Goal: Information Seeking & Learning: Check status

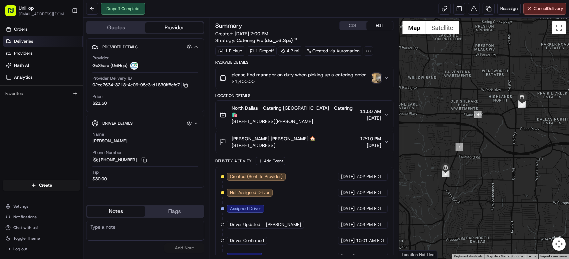
click at [22, 41] on span "Deliveries" at bounding box center [23, 41] width 19 height 6
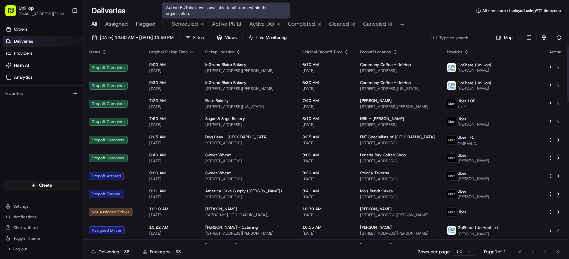
click at [214, 26] on span "Active PU" at bounding box center [223, 24] width 23 height 8
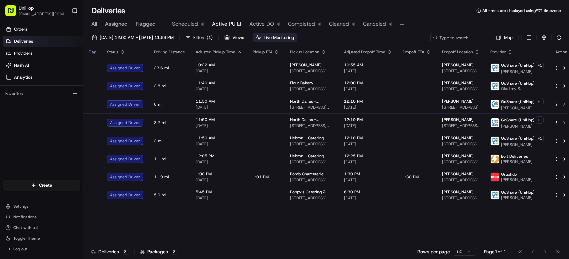
click at [294, 38] on span "Live Monitoring" at bounding box center [279, 38] width 30 height 6
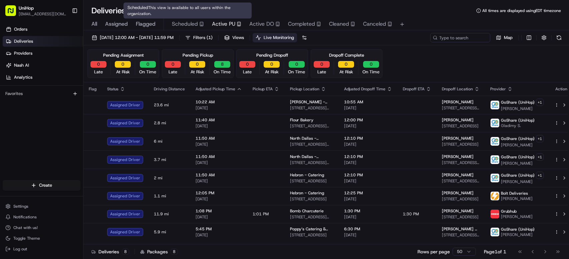
click at [183, 24] on span "Scheduled" at bounding box center [185, 24] width 26 height 8
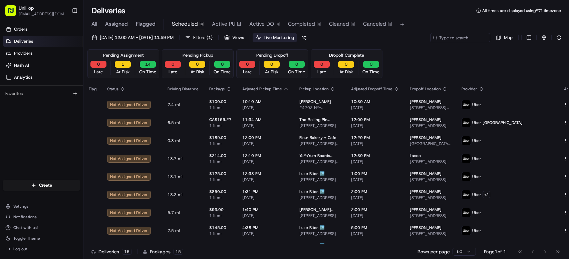
click at [122, 69] on span "At Risk" at bounding box center [123, 72] width 14 height 6
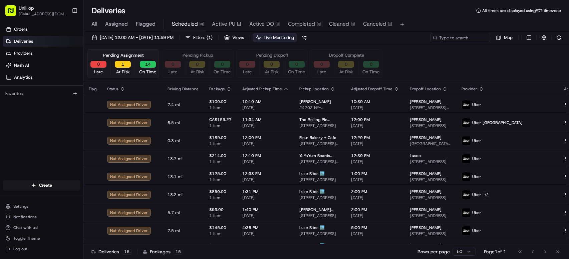
click at [124, 71] on span "At Risk" at bounding box center [123, 72] width 14 height 6
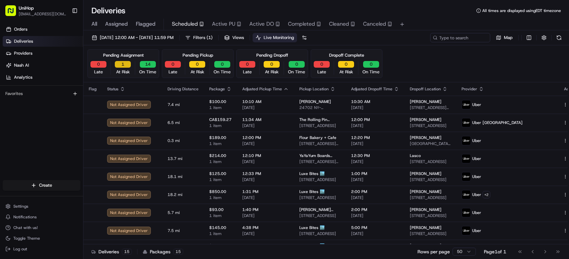
click at [123, 65] on button "1" at bounding box center [123, 64] width 16 height 7
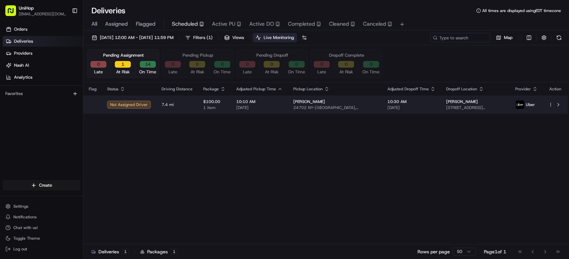
click at [232, 103] on td "10:10 AM Aug 22 2025" at bounding box center [259, 105] width 57 height 18
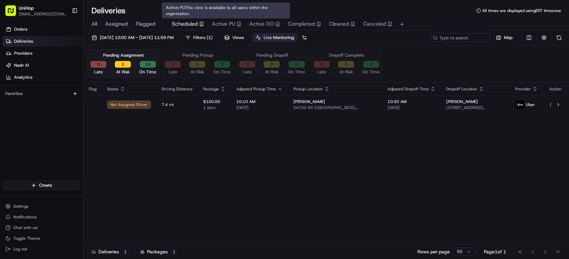
click at [221, 21] on span "Active PU" at bounding box center [223, 24] width 23 height 8
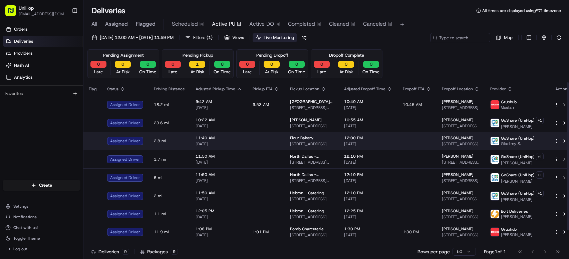
scroll to position [15, 0]
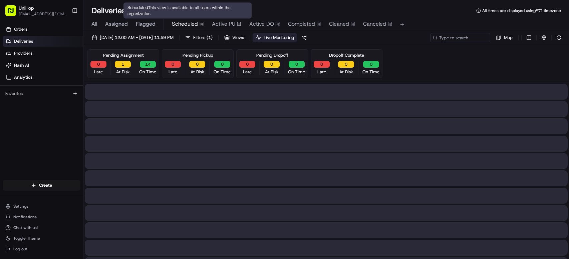
click at [181, 21] on span "Scheduled" at bounding box center [185, 24] width 26 height 8
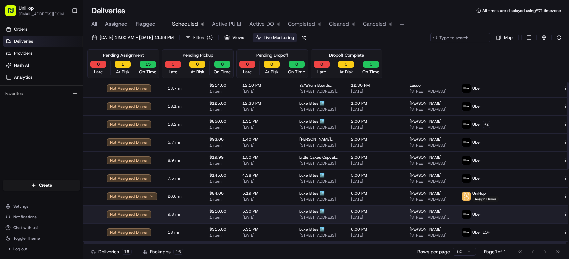
scroll to position [139, 0]
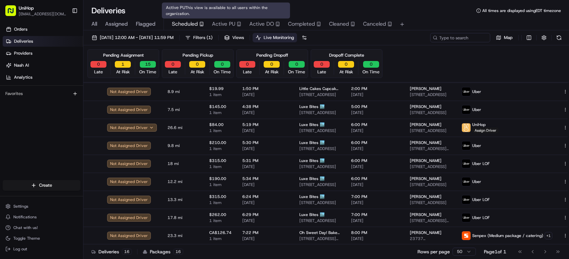
click at [228, 24] on span "Active PU" at bounding box center [223, 24] width 23 height 8
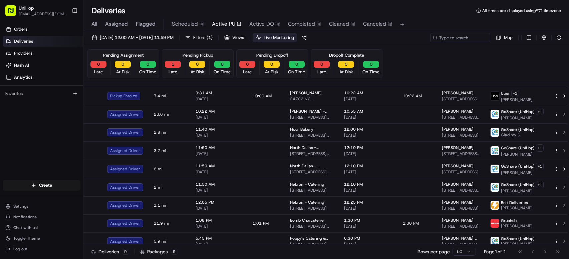
scroll to position [16, 0]
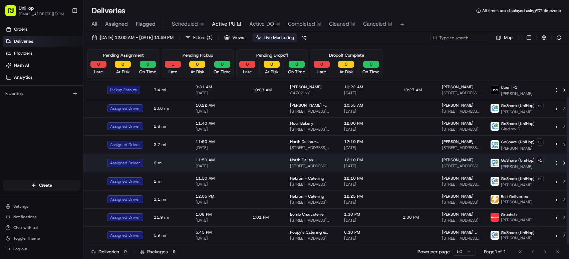
click at [377, 165] on span "Aug 22 2025" at bounding box center [368, 166] width 48 height 5
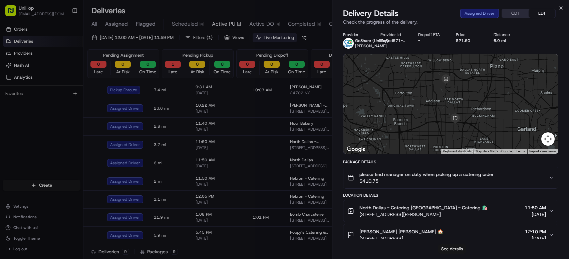
click at [446, 245] on button "See details" at bounding box center [452, 249] width 28 height 9
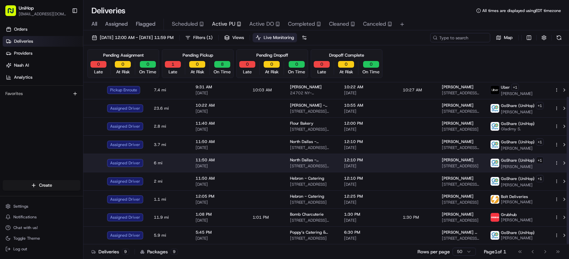
click at [322, 156] on td "North Dallas - Catering 17437 Preston Rd, Dallas, TX 75252, USA" at bounding box center [312, 163] width 54 height 18
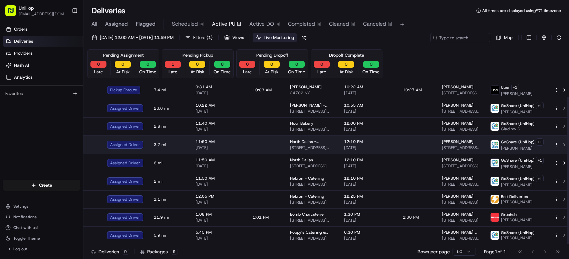
click at [241, 145] on td "11:50 AM Aug 22 2025" at bounding box center [218, 145] width 57 height 18
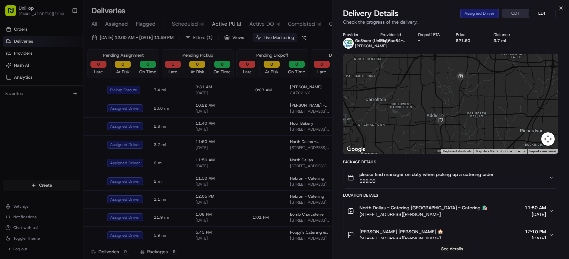
click at [442, 251] on button "See details" at bounding box center [452, 249] width 28 height 9
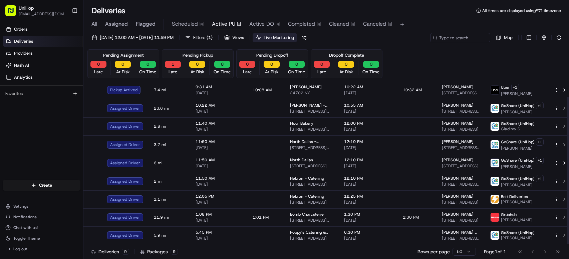
click at [174, 74] on span "Late" at bounding box center [173, 72] width 9 height 6
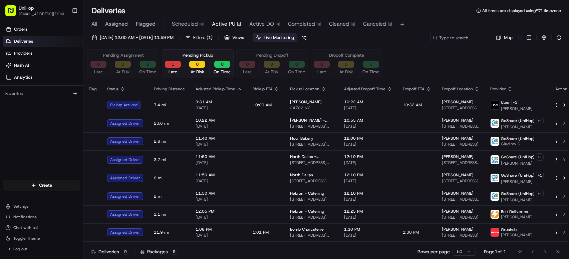
click at [173, 67] on button "1" at bounding box center [173, 64] width 16 height 7
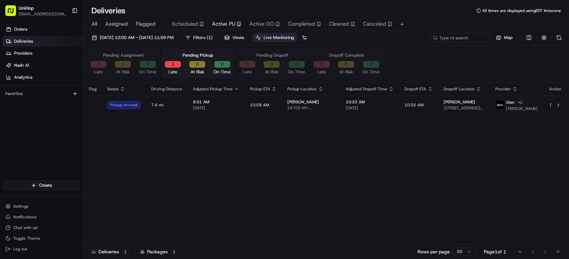
click at [181, 70] on div "1 Late" at bounding box center [172, 68] width 21 height 14
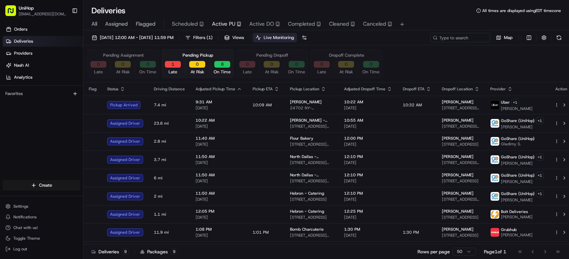
click at [496, 58] on div "Pending Assignment 0 Late 0 At Risk 0 On Time Pending Pickup 1 Late 0 At Risk 8…" at bounding box center [326, 63] width 478 height 29
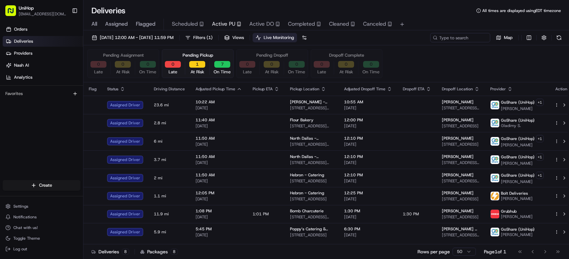
click at [58, 136] on div "Orders Deliveries Providers Nash AI Analytics Favorites" at bounding box center [41, 102] width 83 height 163
click at [187, 53] on div "Pending Pickup" at bounding box center [198, 55] width 31 height 6
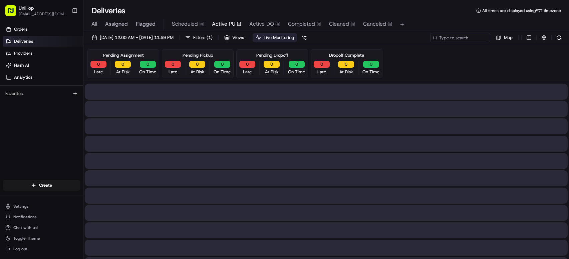
click at [439, 62] on div "Pending Assignment 0 Late 0 At Risk 0 On Time Pending Pickup 0 Late 0 At Risk 0…" at bounding box center [326, 63] width 478 height 29
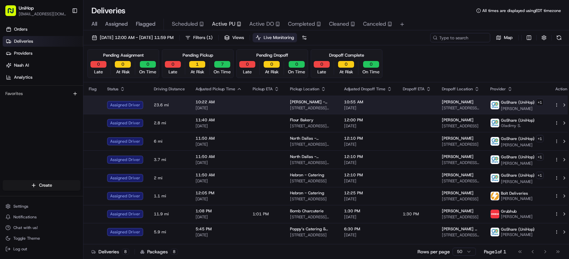
click at [304, 105] on span "90 S Point Blvd, McDonough, GA 30253, USA" at bounding box center [311, 107] width 43 height 5
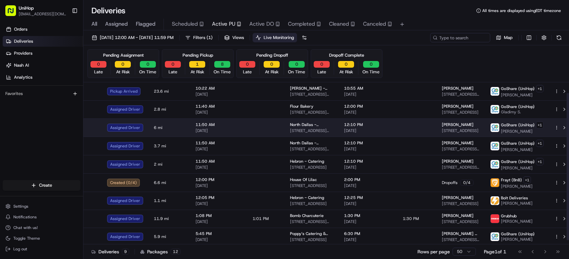
scroll to position [14, 0]
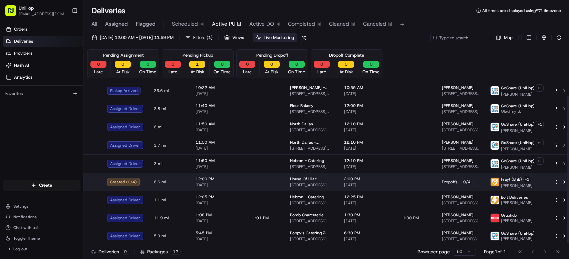
click at [388, 179] on td "2:00 PM Aug 22 2025" at bounding box center [368, 182] width 59 height 18
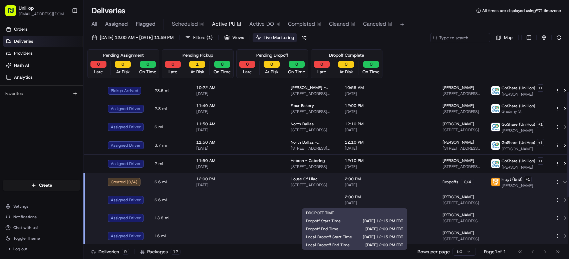
click at [350, 201] on span "Aug 22 2025" at bounding box center [369, 203] width 48 height 5
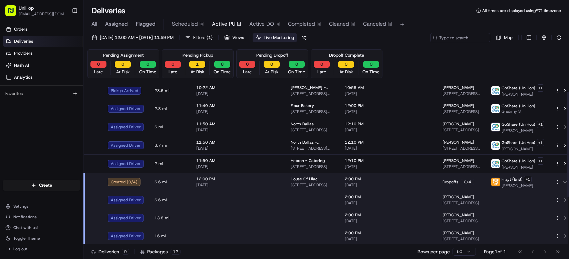
click at [353, 201] on span "Aug 22 2025" at bounding box center [369, 203] width 48 height 5
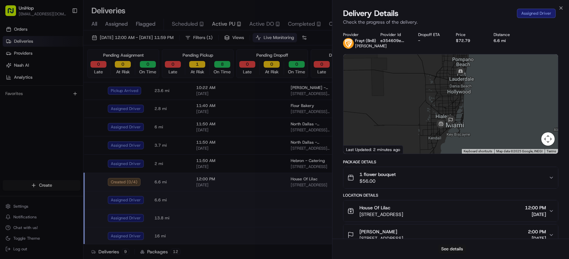
click at [456, 250] on button "See details" at bounding box center [452, 249] width 28 height 9
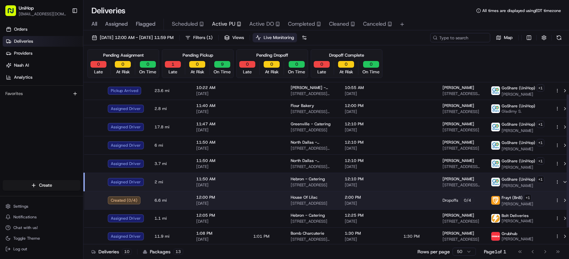
click at [355, 203] on span "Aug 22 2025" at bounding box center [369, 203] width 48 height 5
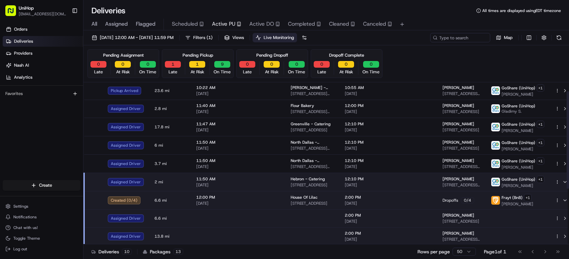
click at [502, 198] on span "Frayt (BnB)" at bounding box center [512, 197] width 21 height 5
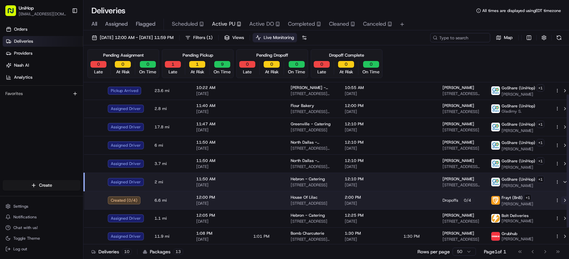
click at [561, 200] on button at bounding box center [565, 201] width 8 height 8
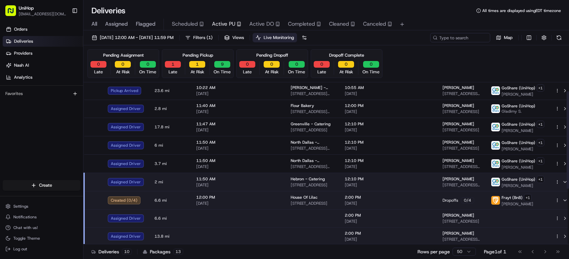
click at [552, 202] on html "UniHop dispatch+j@unihop.app Toggle Sidebar Orders Deliveries Providers Nash AI…" at bounding box center [284, 129] width 569 height 259
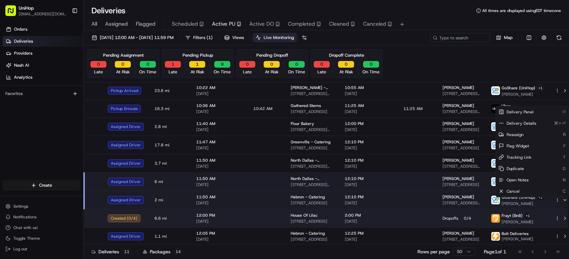
click at [204, 219] on html "UniHop dispatch+j@unihop.app Toggle Sidebar Orders Deliveries Providers Nash AI…" at bounding box center [284, 129] width 569 height 259
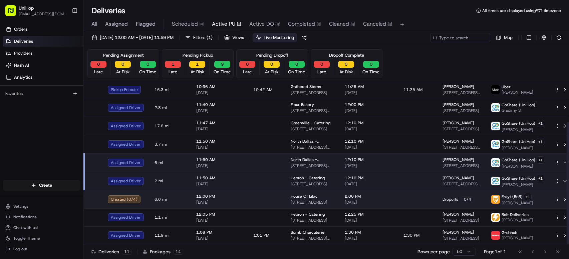
scroll to position [52, 0]
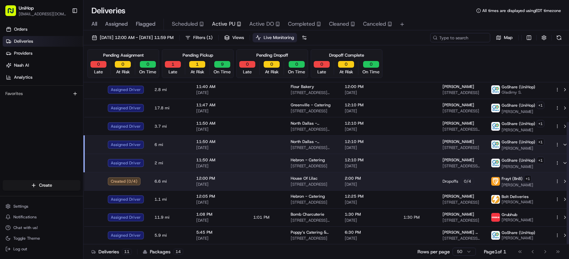
click at [369, 175] on td "2:00 PM Aug 22 2025" at bounding box center [368, 181] width 59 height 18
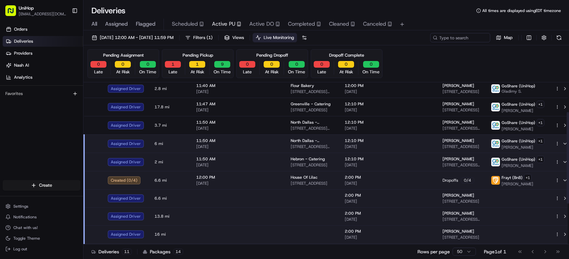
click at [373, 216] on span "2:00 PM" at bounding box center [369, 213] width 48 height 5
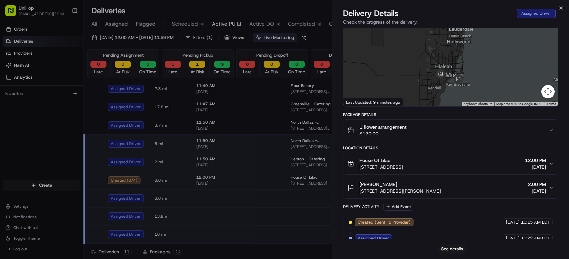
scroll to position [77, 0]
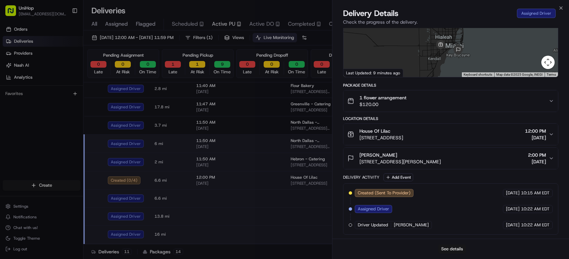
click at [450, 245] on button "See details" at bounding box center [452, 249] width 28 height 9
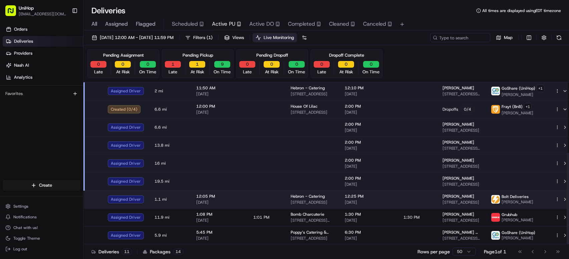
scroll to position [125, 0]
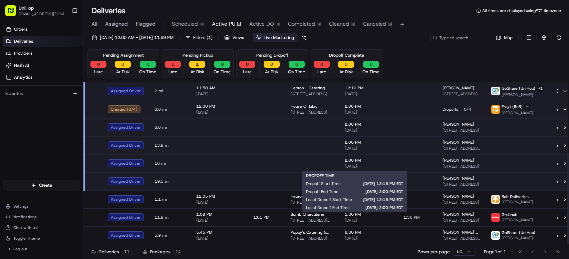
click at [362, 163] on span "2:00 PM" at bounding box center [369, 160] width 48 height 5
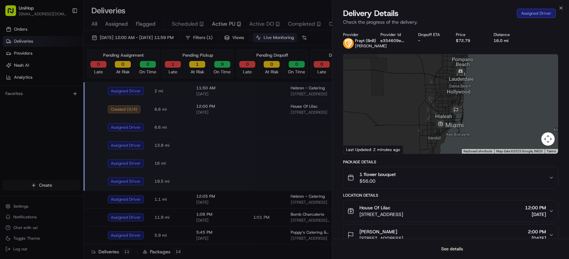
click at [447, 252] on button "See details" at bounding box center [452, 249] width 28 height 9
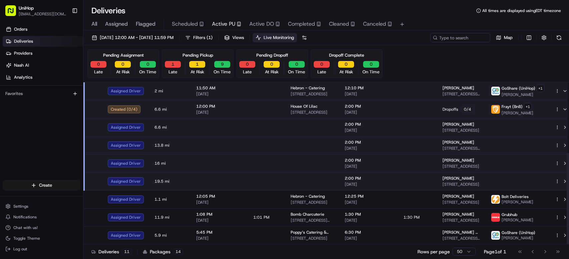
click at [345, 181] on span "2:00 PM" at bounding box center [369, 178] width 48 height 5
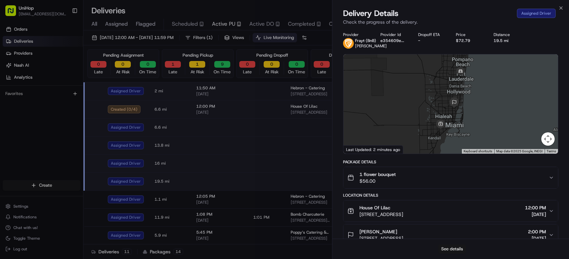
click at [450, 247] on button "See details" at bounding box center [452, 249] width 28 height 9
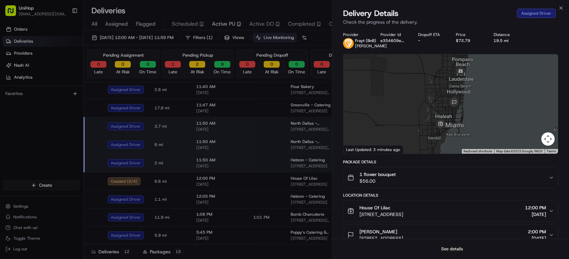
scroll to position [71, 0]
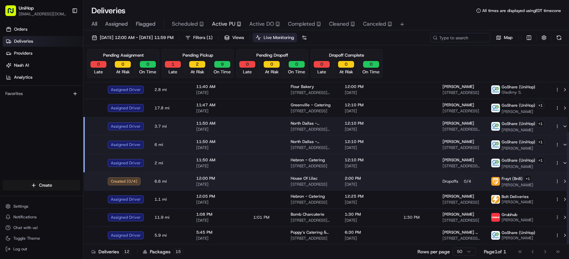
click at [323, 180] on div "House Of Lilac" at bounding box center [312, 178] width 43 height 5
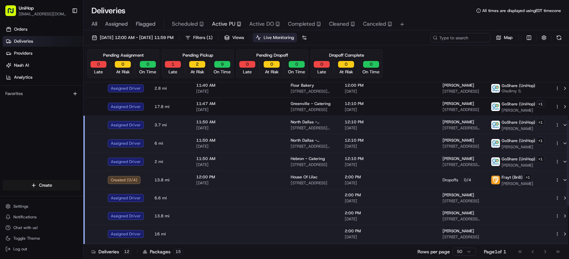
click at [419, 201] on td at bounding box center [417, 198] width 39 height 18
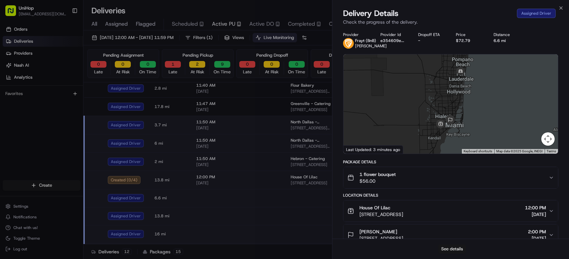
click at [448, 248] on button "See details" at bounding box center [452, 249] width 28 height 9
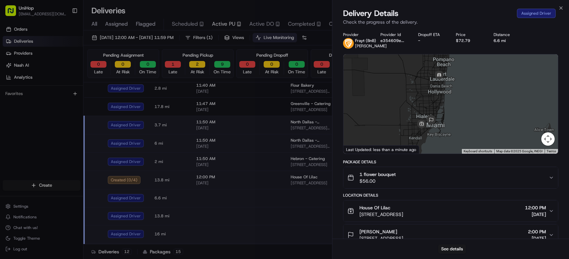
drag, startPoint x: 425, startPoint y: 109, endPoint x: 412, endPoint y: 86, distance: 26.6
click at [412, 86] on div at bounding box center [451, 103] width 215 height 99
click at [562, 9] on icon "button" at bounding box center [561, 8] width 3 height 3
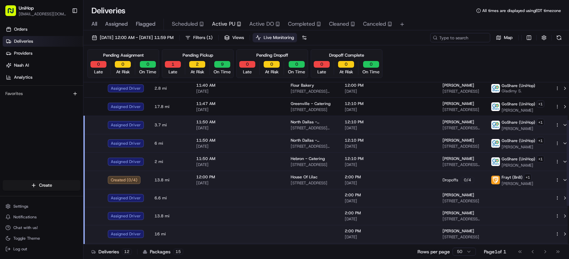
click at [437, 181] on td "Dropoffs 0 / 4" at bounding box center [461, 180] width 48 height 18
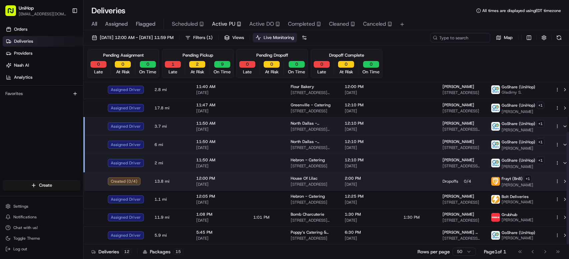
click at [426, 185] on td at bounding box center [417, 181] width 39 height 18
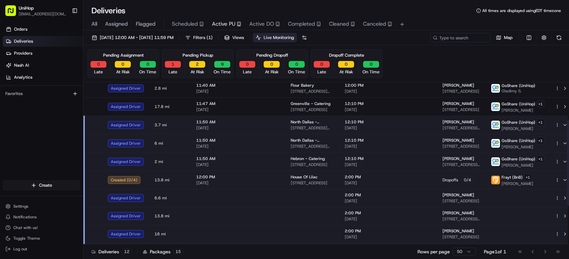
click at [428, 200] on td at bounding box center [417, 198] width 39 height 18
click at [412, 219] on td at bounding box center [417, 216] width 39 height 18
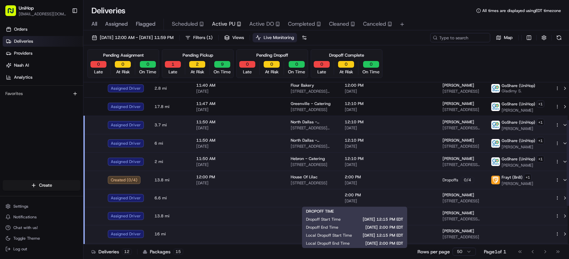
click at [362, 200] on div "2:00 PM Aug 22 2025" at bounding box center [369, 198] width 48 height 11
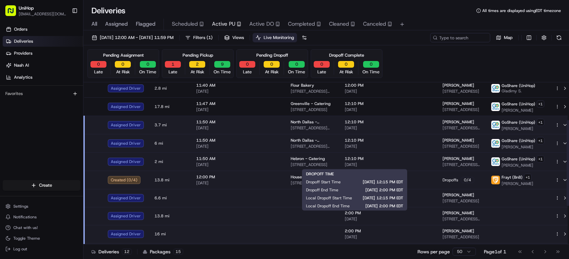
click at [377, 219] on span "Aug 22 2025" at bounding box center [369, 219] width 48 height 5
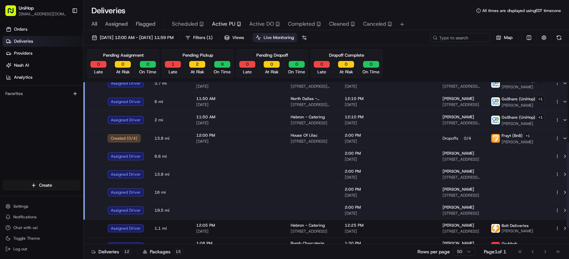
scroll to position [141, 0]
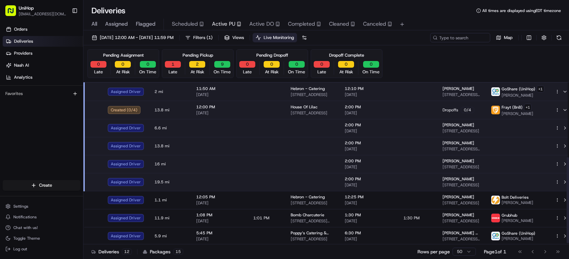
click at [443, 167] on span "5975 NE 6th Ct, Miami, FL 33137, USA" at bounding box center [462, 167] width 38 height 5
click at [427, 186] on td at bounding box center [417, 182] width 39 height 18
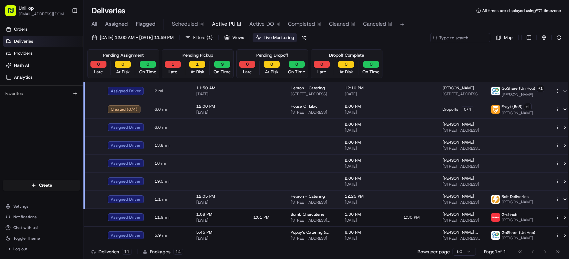
scroll to position [125, 0]
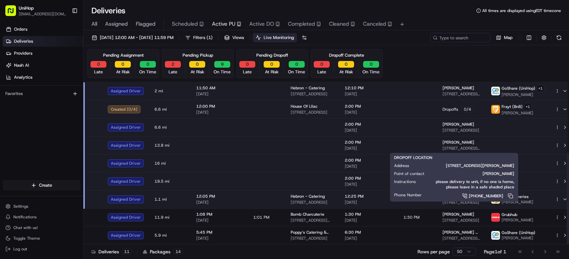
click at [443, 148] on span "250 Galen Dr APT 36, Key Biscayne, FL 33149, USA" at bounding box center [462, 148] width 38 height 5
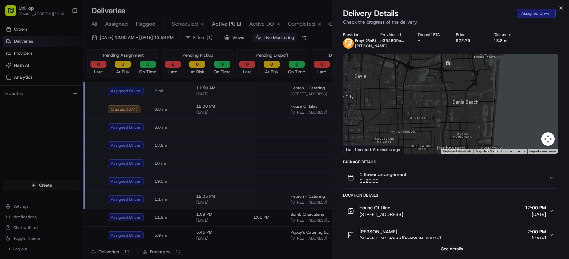
drag, startPoint x: 454, startPoint y: 70, endPoint x: 460, endPoint y: 119, distance: 49.1
click at [460, 119] on div at bounding box center [451, 103] width 215 height 99
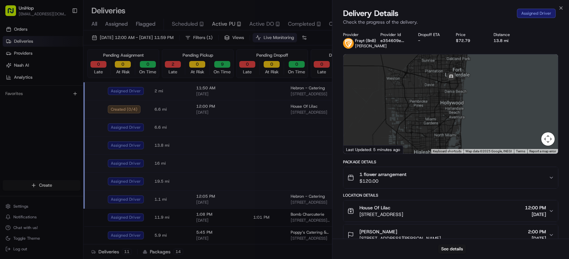
drag, startPoint x: 444, startPoint y: 136, endPoint x: 444, endPoint y: 103, distance: 33.1
click at [444, 103] on div at bounding box center [451, 103] width 215 height 99
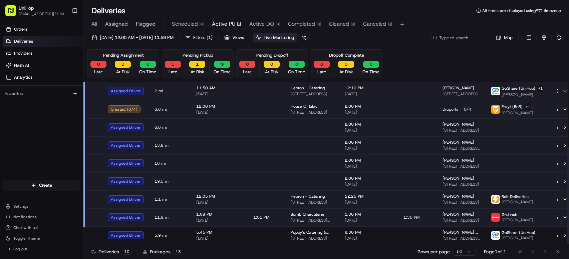
click at [445, 142] on span "Solana Froment" at bounding box center [459, 142] width 32 height 5
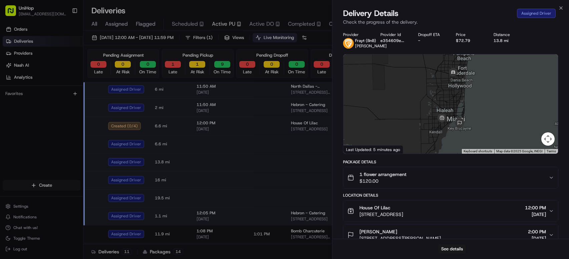
scroll to position [106, 0]
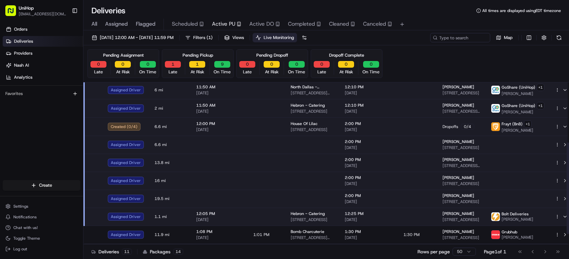
click at [299, 124] on span "House Of Lilac" at bounding box center [304, 123] width 27 height 5
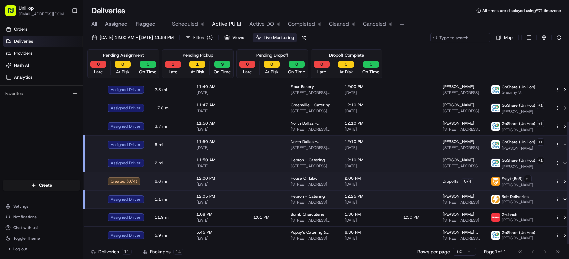
scroll to position [52, 0]
click at [299, 124] on span "North Dallas - Catering" at bounding box center [312, 123] width 43 height 5
click at [142, 183] on div "Created ( 0 / 4 )" at bounding box center [126, 182] width 36 height 8
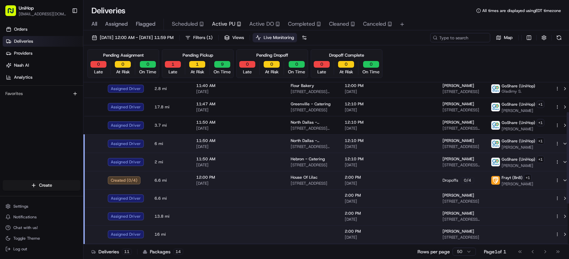
click at [457, 198] on div "Jordan Diaz" at bounding box center [462, 195] width 38 height 5
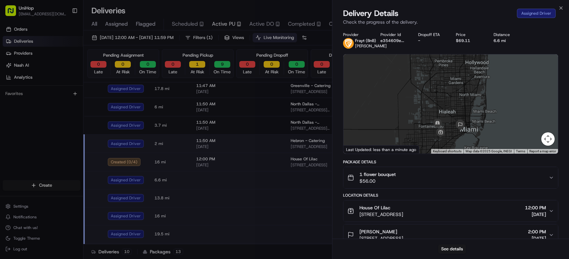
scroll to position [52, 0]
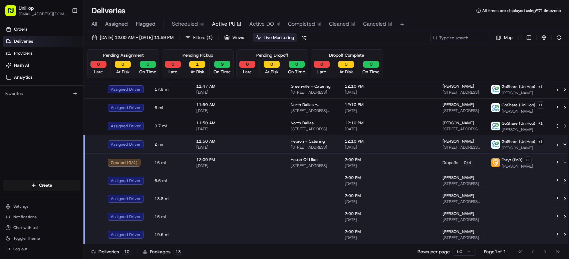
click at [203, 72] on span "At Risk" at bounding box center [198, 72] width 14 height 6
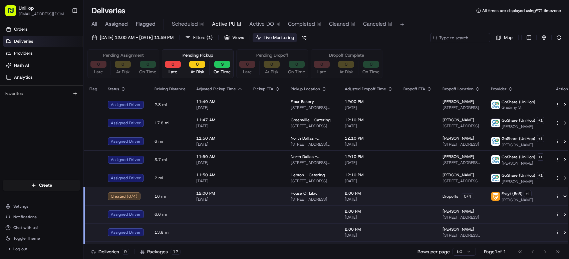
click at [203, 72] on span "At Risk" at bounding box center [198, 72] width 14 height 6
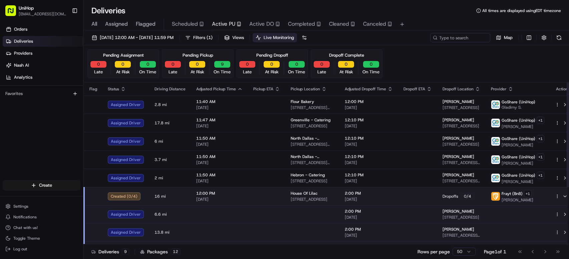
click at [47, 135] on div "Orders Deliveries Providers Nash AI Analytics Favorites" at bounding box center [41, 102] width 83 height 163
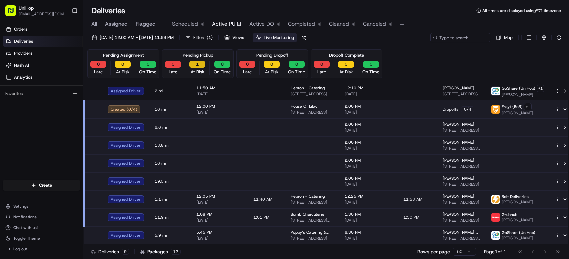
click at [199, 65] on button "1" at bounding box center [197, 64] width 16 height 7
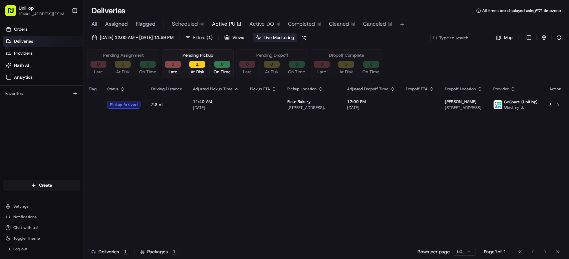
click at [199, 52] on div "Pending Pickup 0 Late 1 At Risk 8 On Time" at bounding box center [198, 63] width 72 height 29
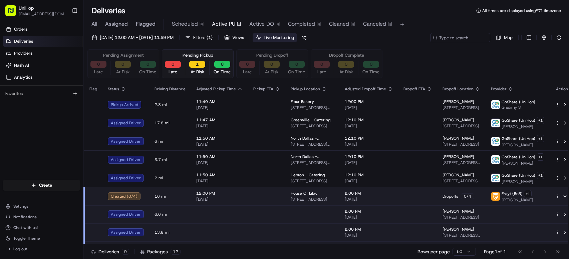
click at [49, 119] on div "Orders Deliveries Providers Nash AI Analytics Favorites" at bounding box center [41, 102] width 83 height 163
click at [198, 63] on button "2" at bounding box center [197, 64] width 16 height 7
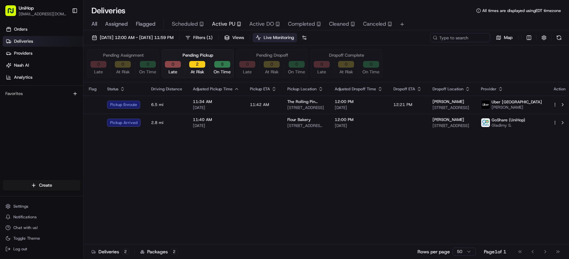
click at [199, 50] on div "Pending Pickup 0 Late 2 At Risk 8 On Time" at bounding box center [198, 63] width 72 height 29
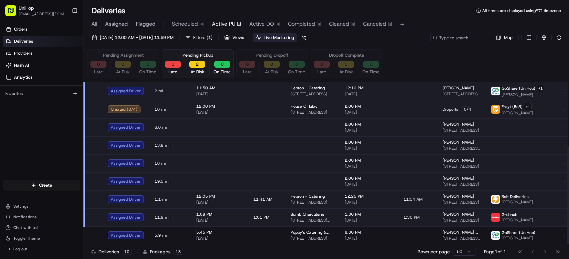
scroll to position [106, 0]
click at [128, 108] on div "Created ( 0 / 4 )" at bounding box center [126, 109] width 36 height 8
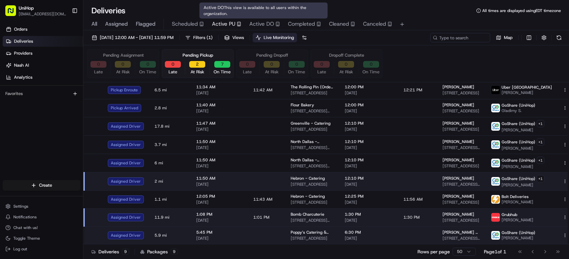
scroll to position [15, 0]
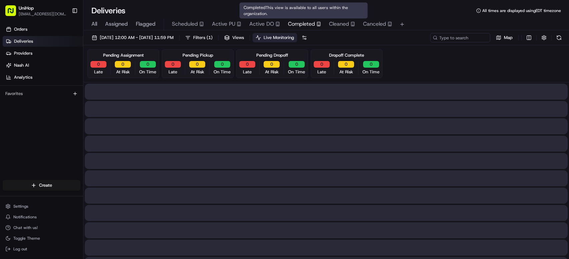
click at [300, 26] on span "Completed" at bounding box center [301, 24] width 27 height 8
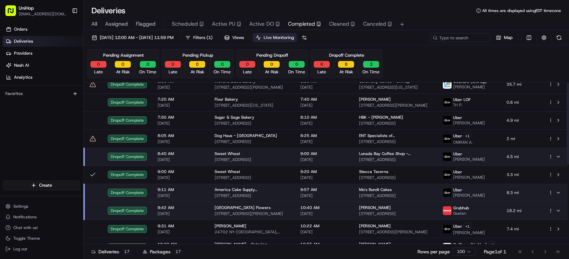
scroll to position [159, 0]
